Goal: Check status: Check status

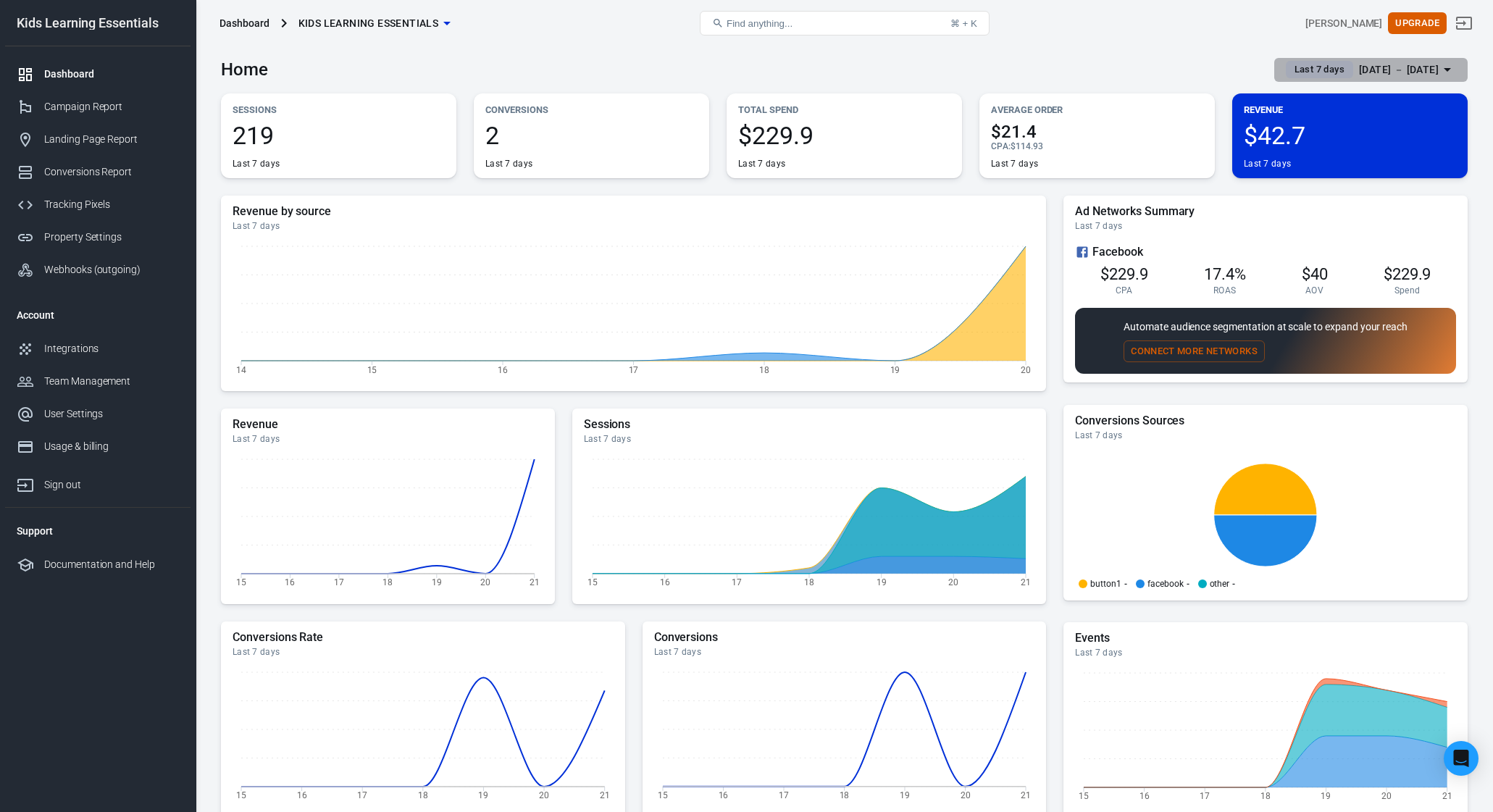
click at [1384, 80] on button "Last 7 days Sep 15 － Sep 21, 2025" at bounding box center [1370, 70] width 193 height 24
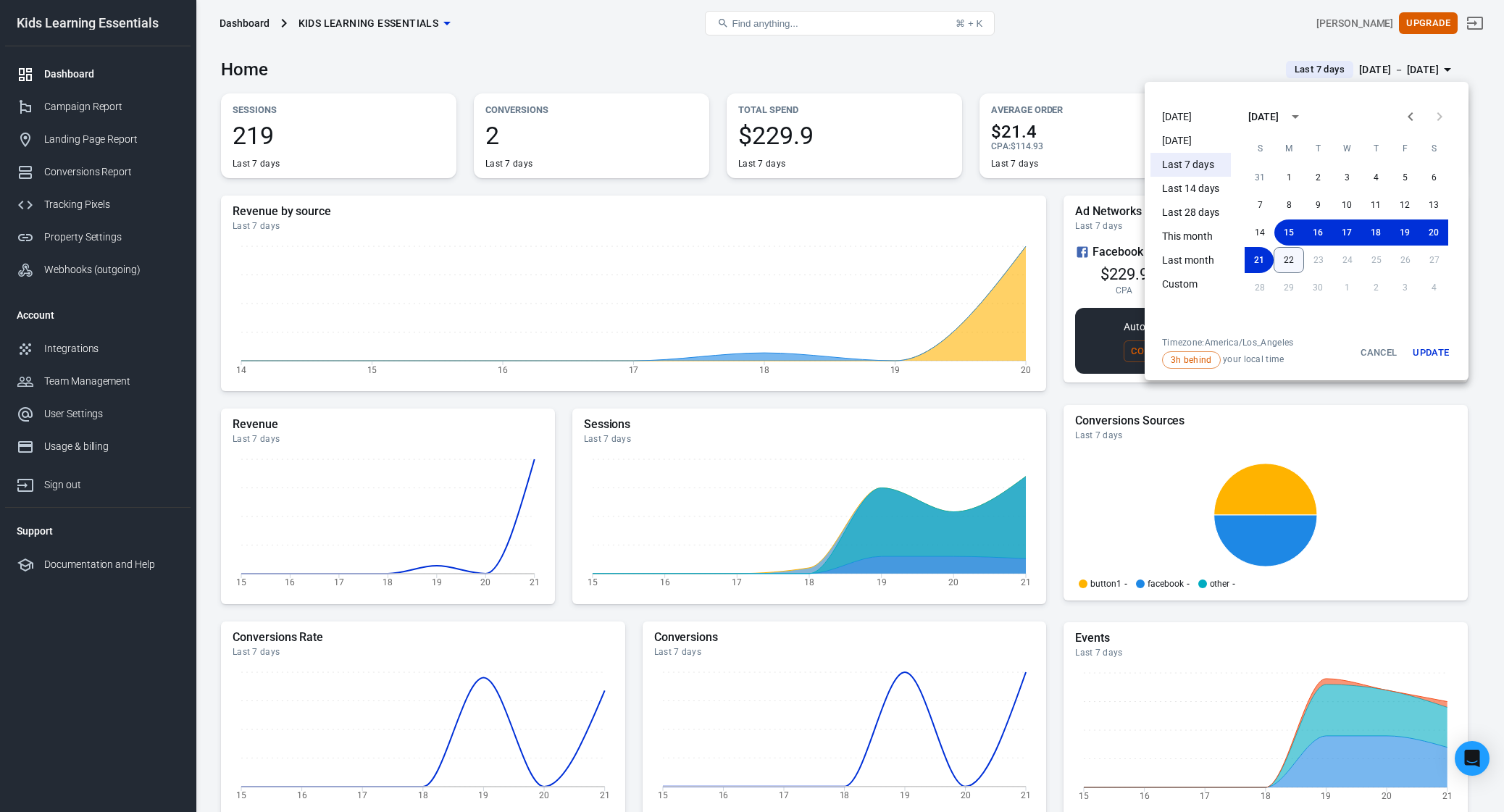
click at [1287, 264] on button "22" at bounding box center [1289, 260] width 30 height 26
click at [1292, 262] on button "22" at bounding box center [1288, 260] width 29 height 26
click at [1436, 350] on button "Update" at bounding box center [1430, 353] width 46 height 32
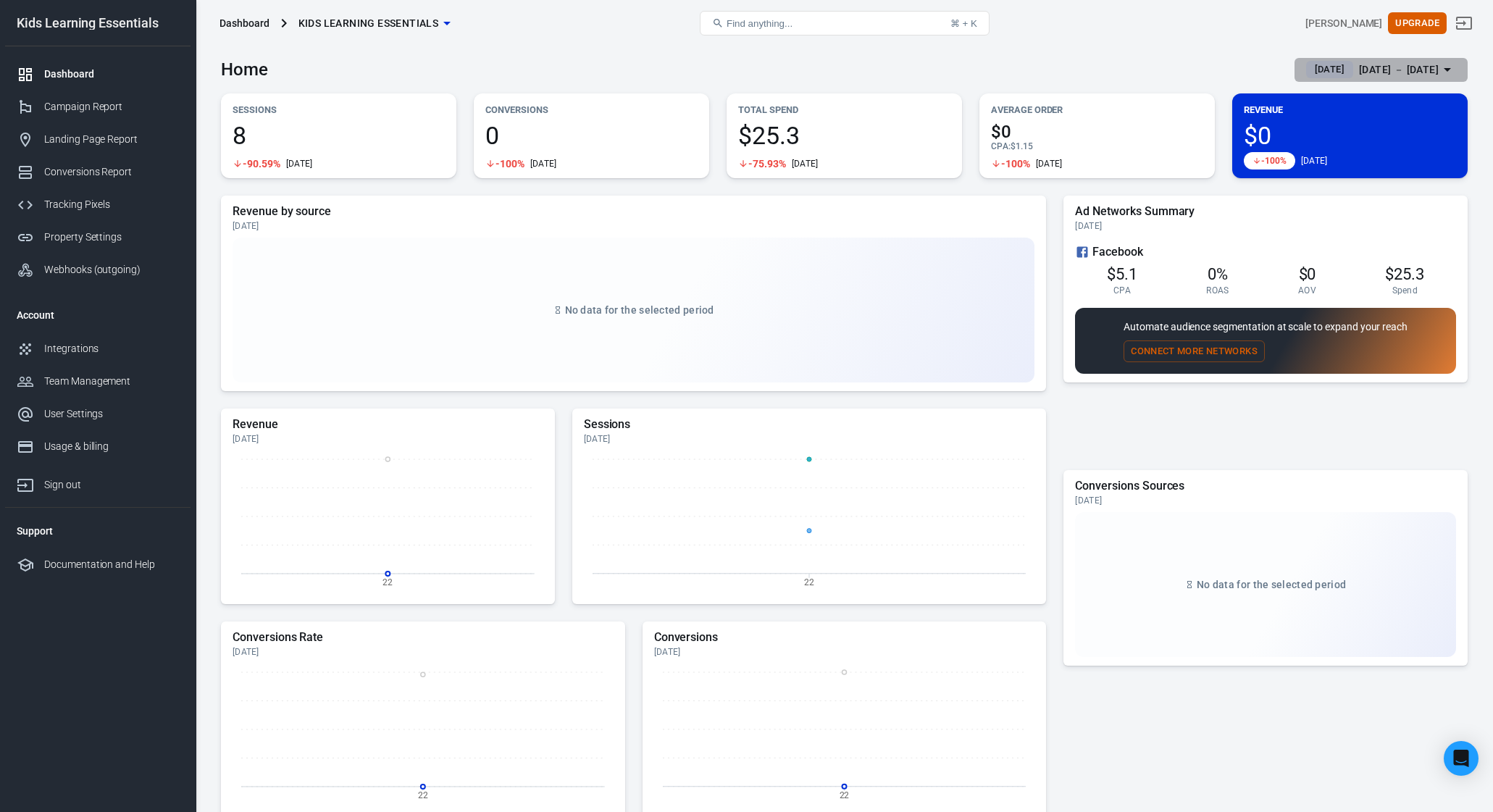
click at [1381, 64] on div "Sep 22 － Sep 22, 2025" at bounding box center [1398, 70] width 80 height 18
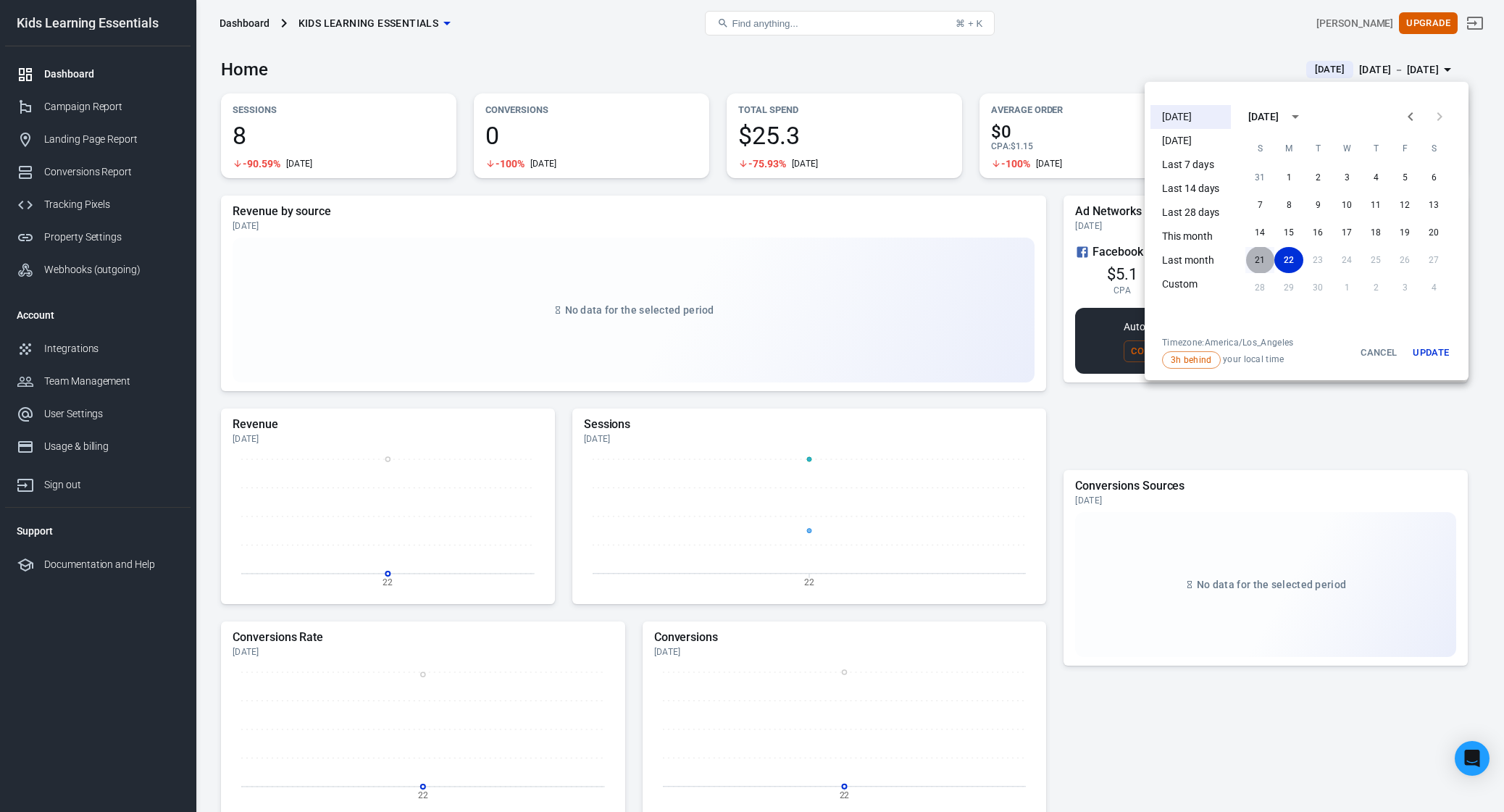
click at [1260, 258] on button "21" at bounding box center [1260, 260] width 29 height 26
click at [1441, 354] on button "Update" at bounding box center [1430, 353] width 46 height 32
